Goal: Task Accomplishment & Management: Manage account settings

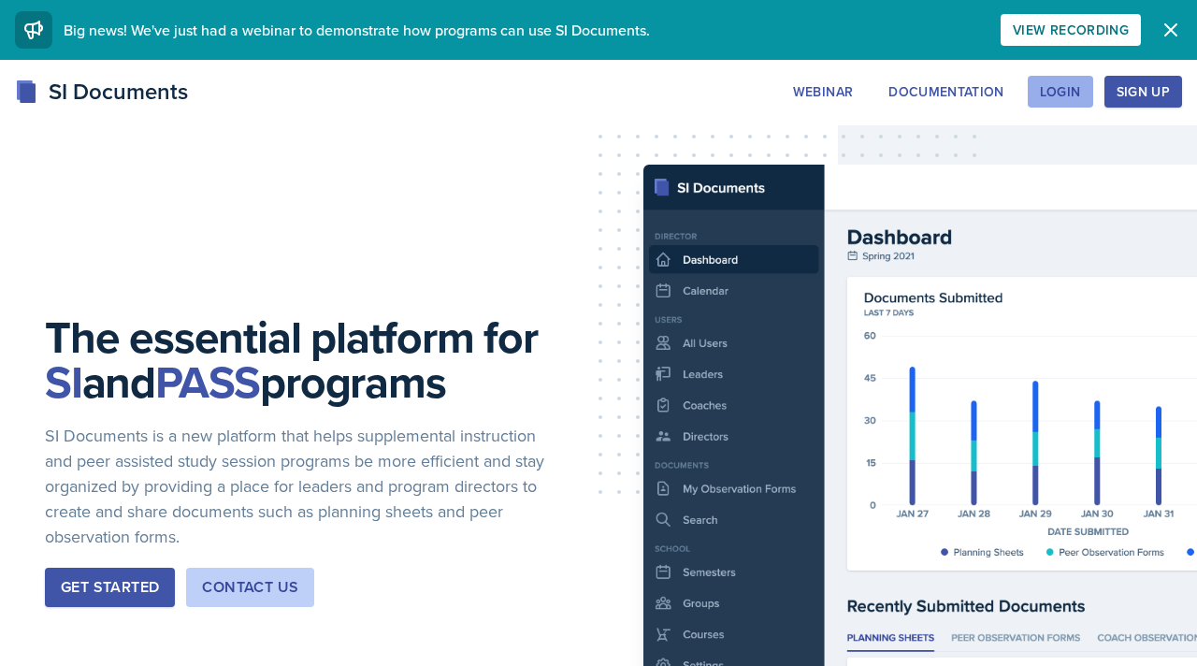
click at [1061, 84] on div "Login" at bounding box center [1060, 91] width 41 height 15
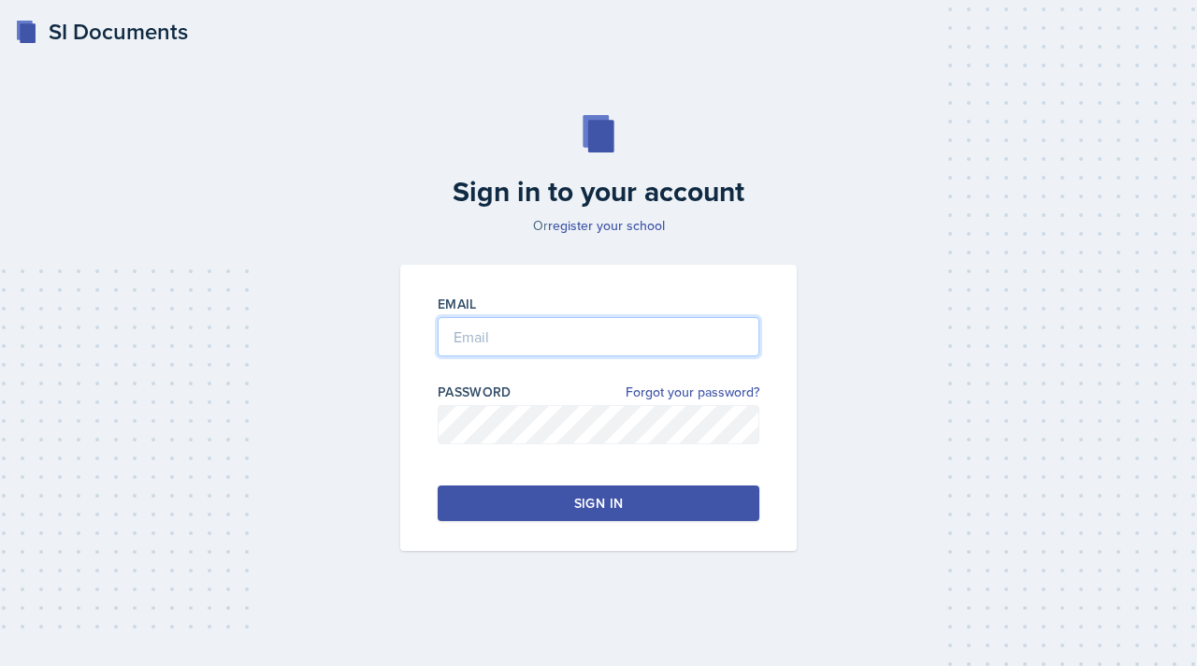
click at [550, 346] on input "email" at bounding box center [599, 336] width 322 height 39
type input "[EMAIL_ADDRESS][DOMAIN_NAME]"
click at [627, 510] on button "Sign in" at bounding box center [599, 503] width 322 height 36
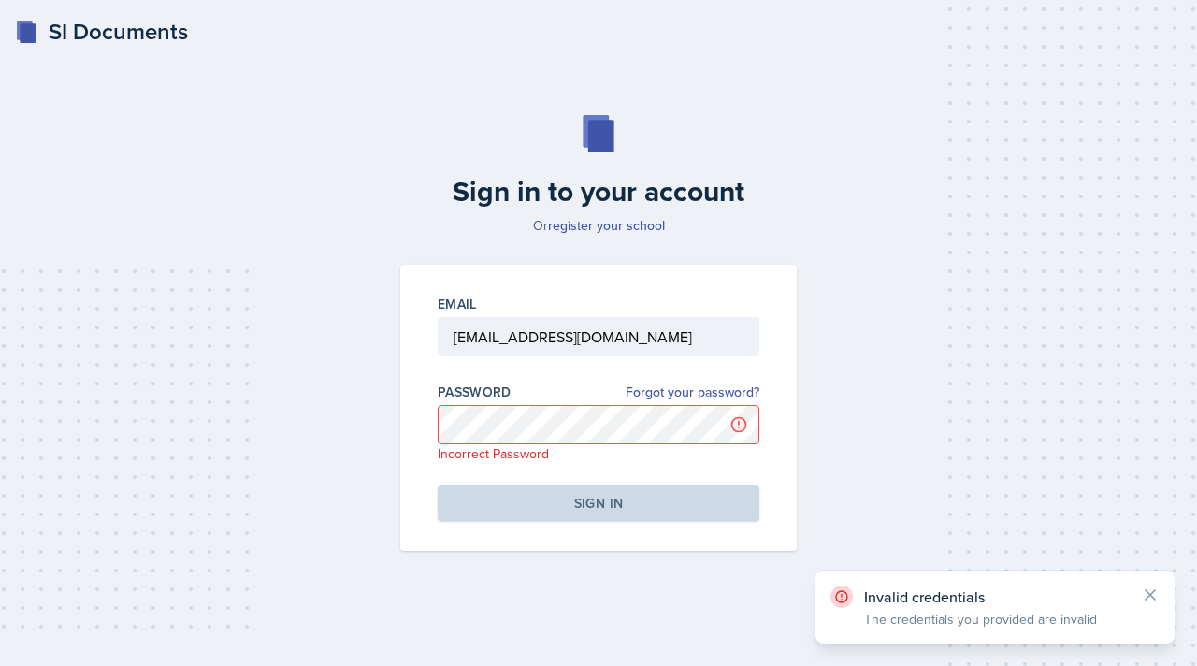
click at [108, 34] on div "SI Documents" at bounding box center [101, 32] width 173 height 34
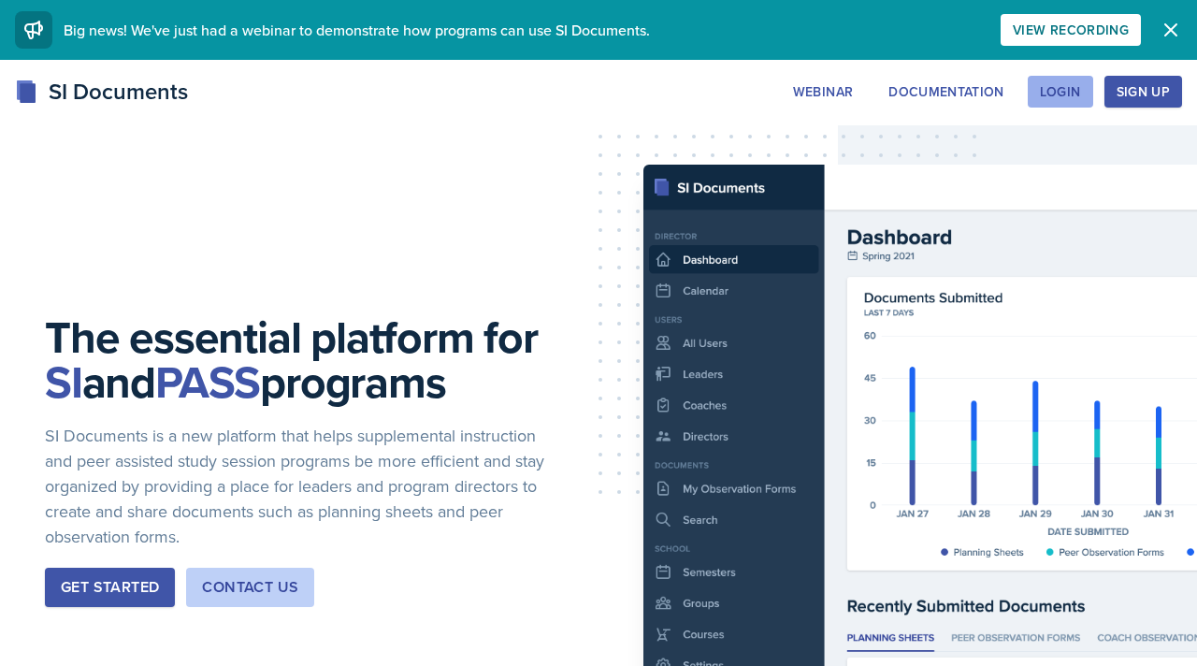
click at [1058, 91] on div "Login" at bounding box center [1060, 91] width 41 height 15
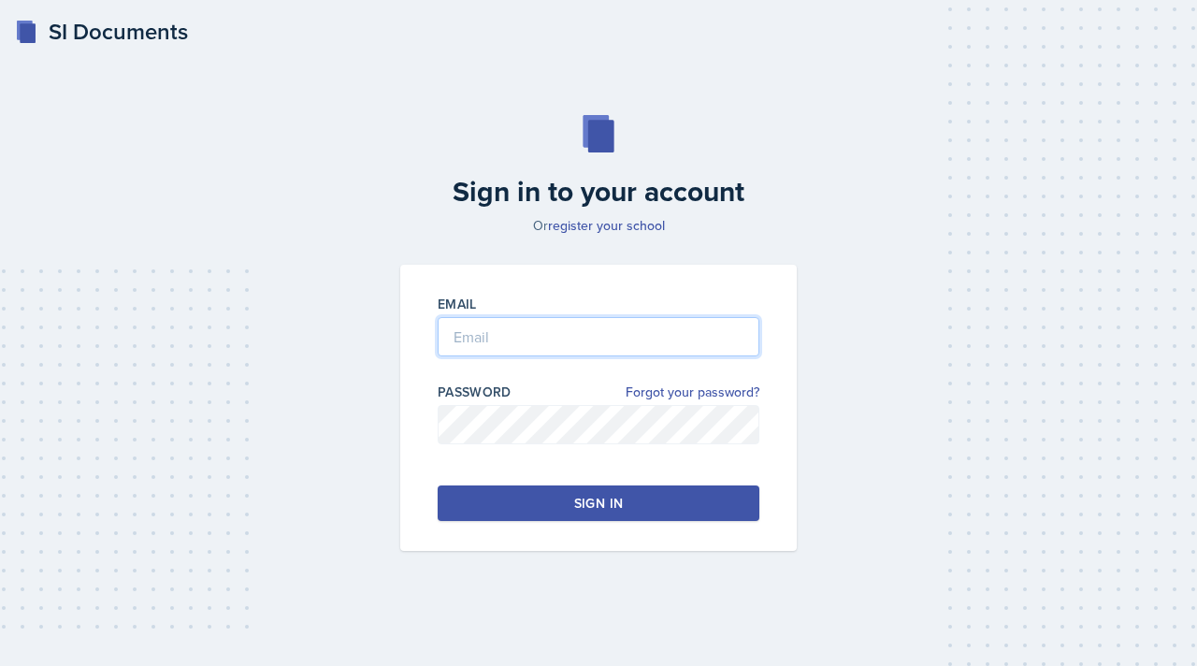
click at [622, 338] on input "email" at bounding box center [599, 336] width 322 height 39
type input "[EMAIL_ADDRESS][DOMAIN_NAME]"
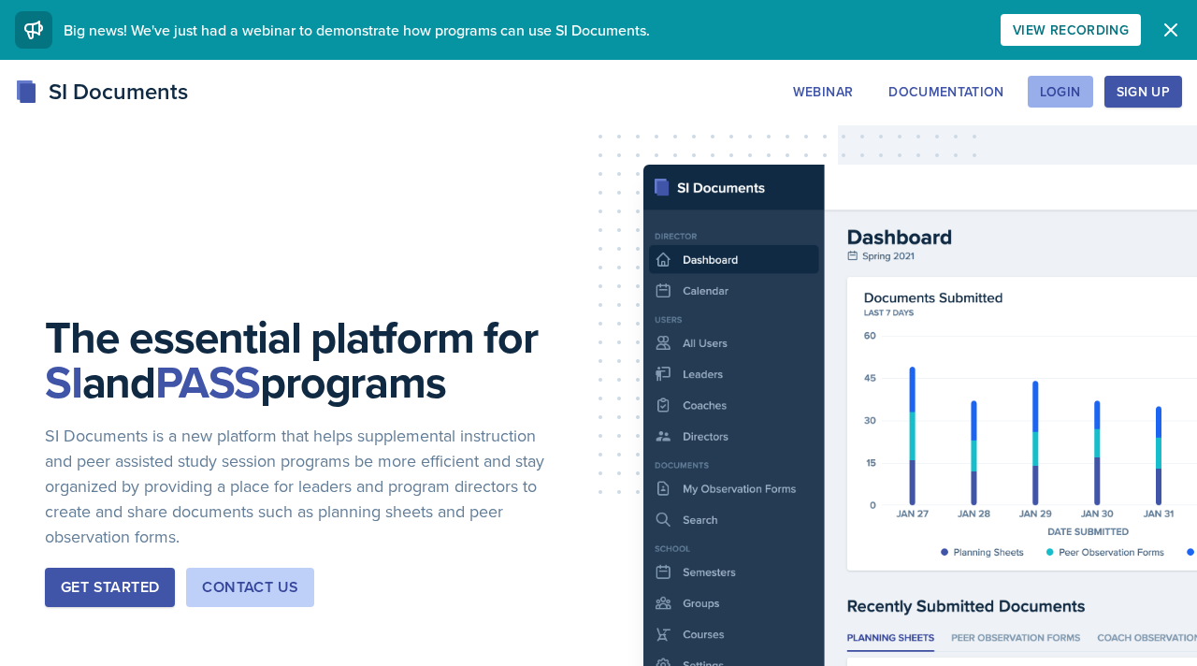
click at [1054, 101] on button "Login" at bounding box center [1060, 92] width 65 height 32
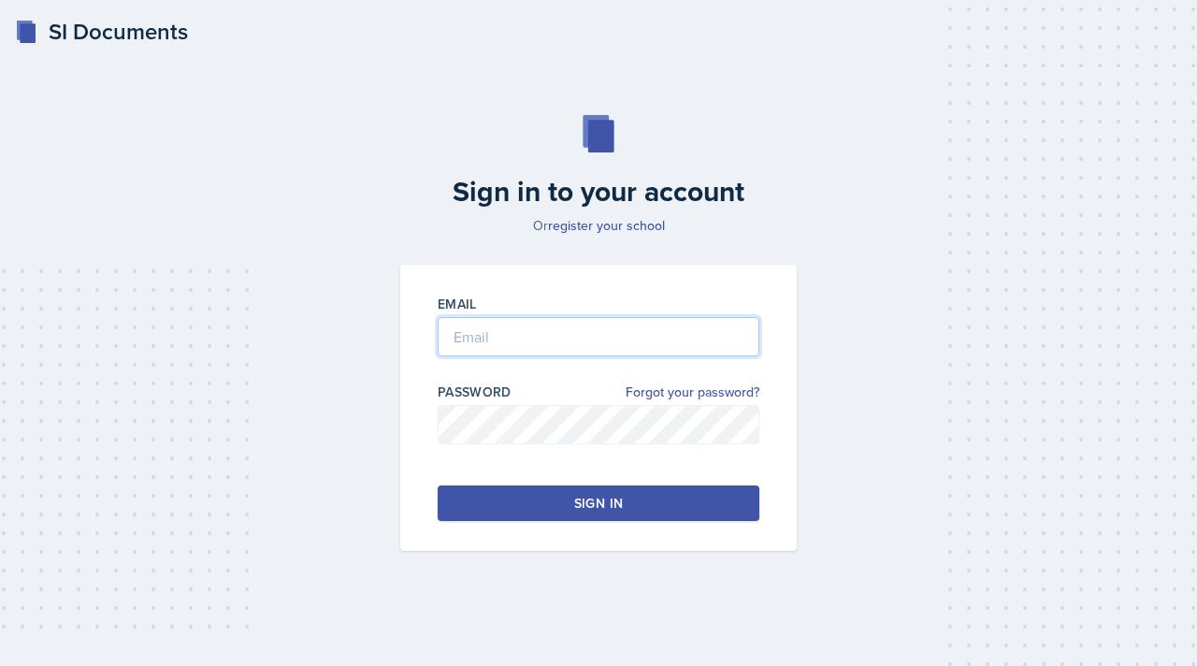
click at [510, 345] on input "email" at bounding box center [599, 336] width 322 height 39
type input "[EMAIL_ADDRESS][DOMAIN_NAME]"
